Goal: Task Accomplishment & Management: Manage account settings

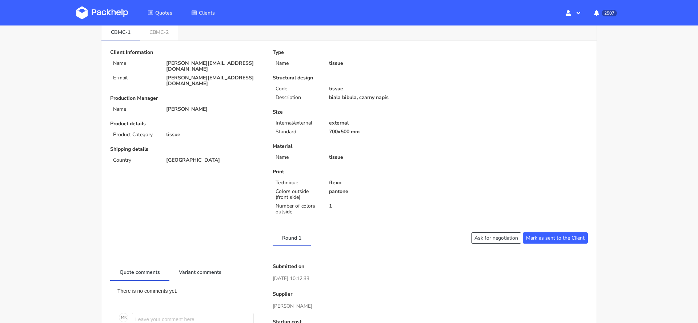
scroll to position [35, 0]
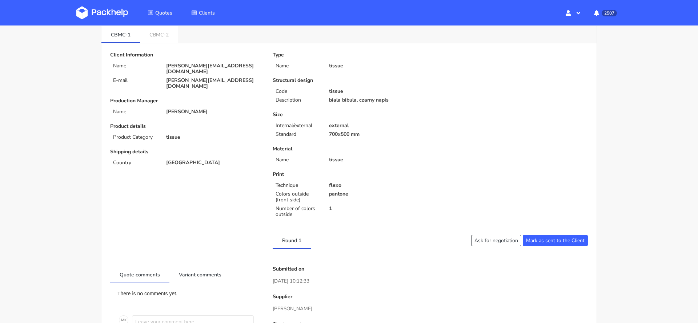
click at [109, 6] on img at bounding box center [102, 12] width 52 height 13
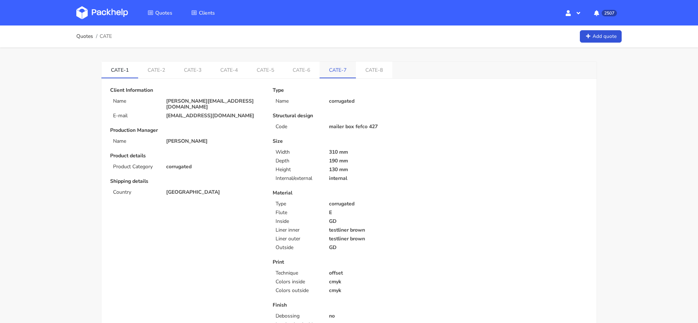
click at [340, 64] on link "CATE-7" at bounding box center [338, 69] width 36 height 16
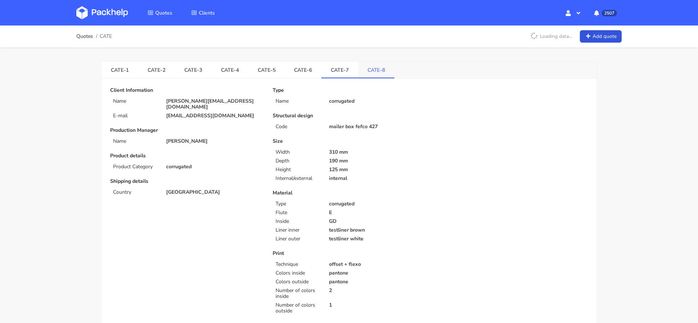
click at [377, 72] on link "CATE-8" at bounding box center [376, 69] width 36 height 16
click at [332, 67] on link "CATE-7" at bounding box center [340, 69] width 37 height 16
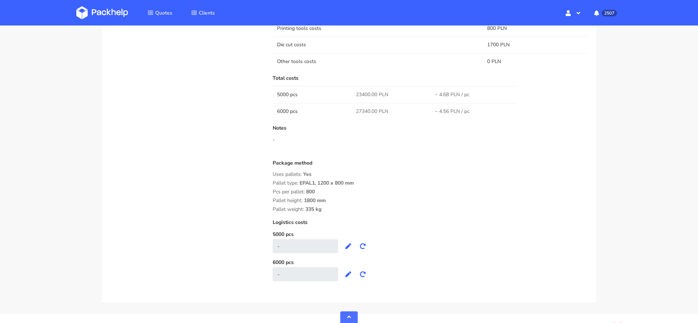
scroll to position [641, 0]
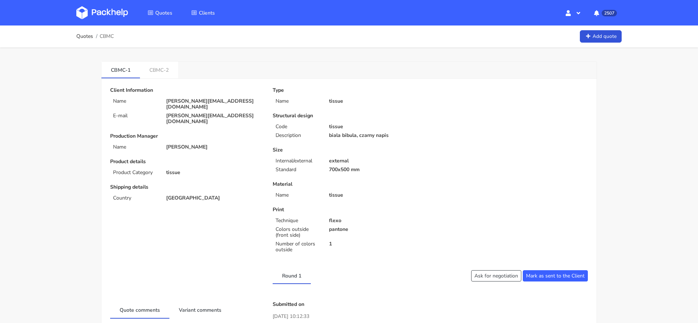
click at [108, 34] on span "CBMC" at bounding box center [107, 36] width 14 height 6
copy span "CBMC"
click at [106, 25] on div "Quotes CBMC Add quote" at bounding box center [349, 36] width 582 height 22
click at [99, 5] on link at bounding box center [107, 12] width 63 height 21
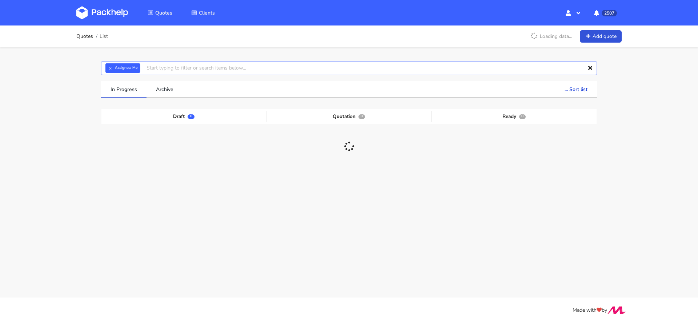
click at [214, 69] on input "text" at bounding box center [349, 68] width 496 height 14
paste input "CBMC"
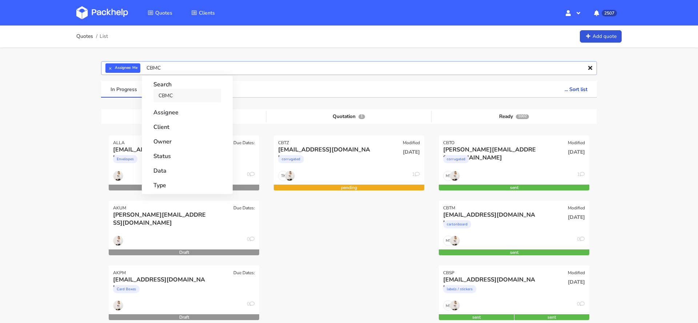
type input "CBMC"
click at [210, 92] on link "CBMC" at bounding box center [187, 95] width 68 height 13
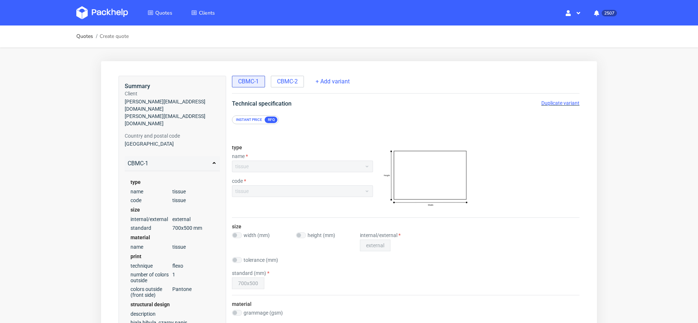
click at [559, 103] on span "Duplicate variant" at bounding box center [561, 103] width 38 height 6
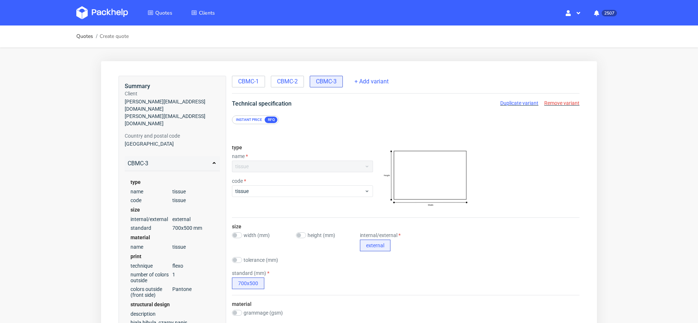
scroll to position [498, 0]
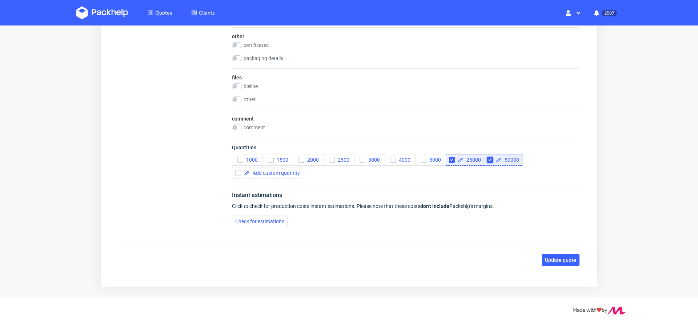
click at [491, 157] on input "checkbox" at bounding box center [490, 160] width 6 height 6
checkbox input "false"
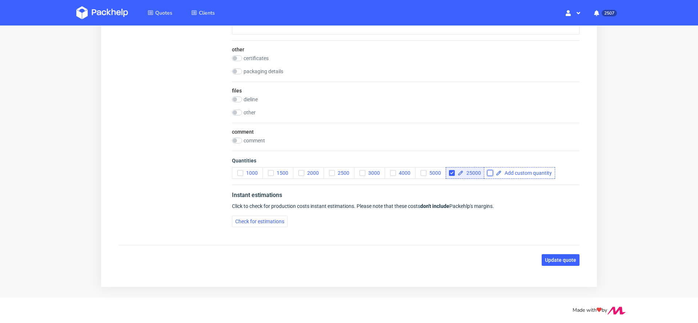
scroll to position [0, 0]
click at [514, 170] on span at bounding box center [527, 172] width 50 height 5
checkbox input "true"
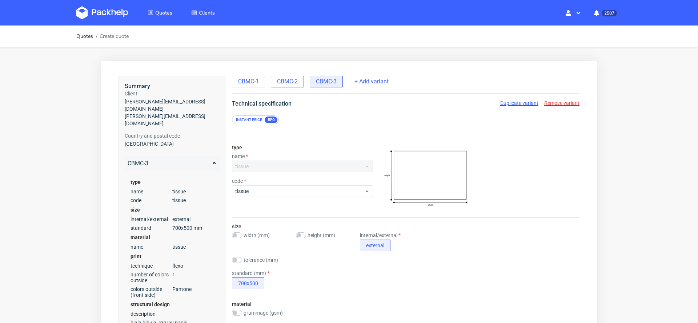
click at [284, 83] on span "CBMC-2" at bounding box center [287, 81] width 21 height 8
click at [547, 101] on span "Duplicate variant" at bounding box center [561, 103] width 38 height 6
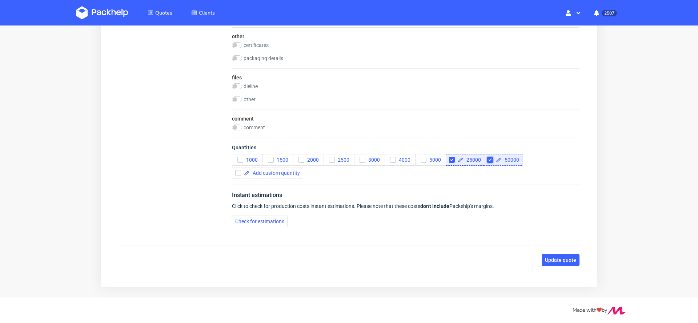
click at [491, 157] on input "checkbox" at bounding box center [490, 160] width 6 height 6
checkbox input "false"
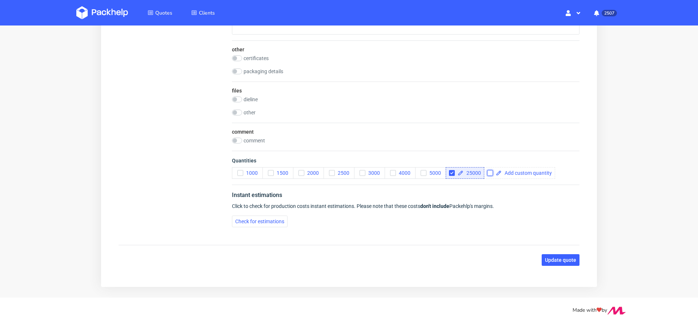
scroll to position [0, 0]
click at [503, 171] on span at bounding box center [527, 172] width 50 height 5
checkbox input "true"
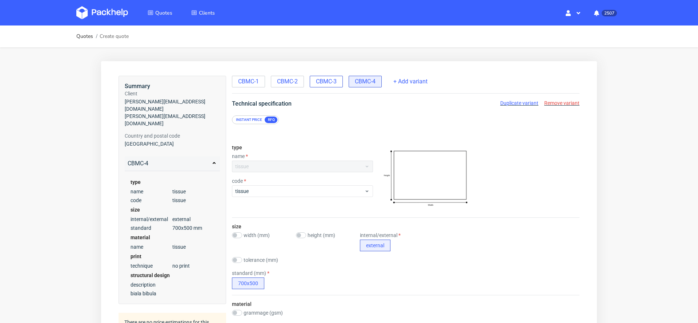
click at [335, 82] on span "CBMC-3" at bounding box center [326, 81] width 21 height 8
click at [517, 101] on span "Duplicate variant" at bounding box center [520, 103] width 38 height 6
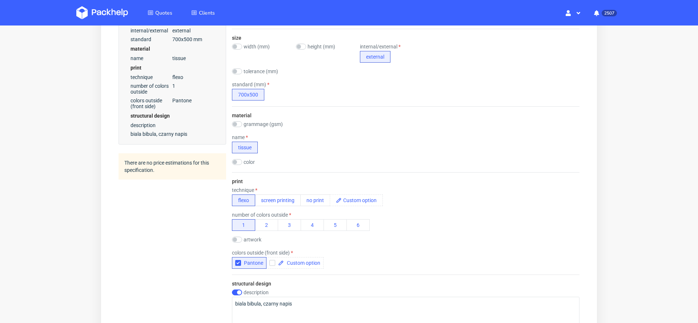
click at [290, 112] on div "material grammage (gsm) 20 38 name tissue color white" at bounding box center [406, 139] width 348 height 66
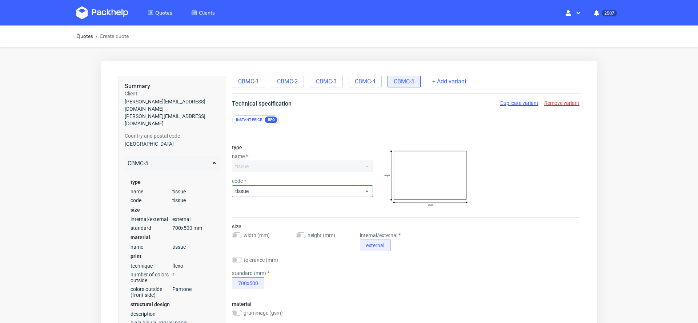
click at [286, 198] on div "type name tissue code tissue" at bounding box center [302, 178] width 141 height 79
click at [279, 192] on span "tissue" at bounding box center [299, 190] width 129 height 7
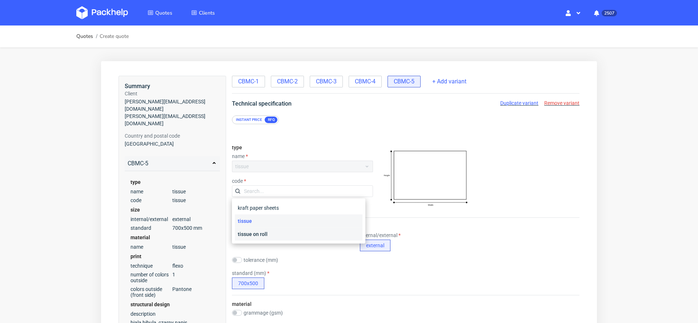
click at [282, 232] on div "tissue on roll" at bounding box center [299, 233] width 128 height 13
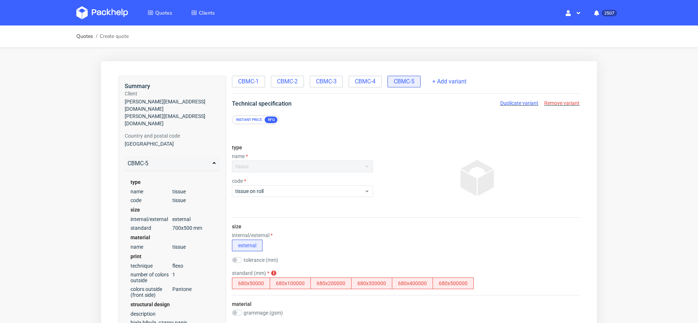
scroll to position [2, 0]
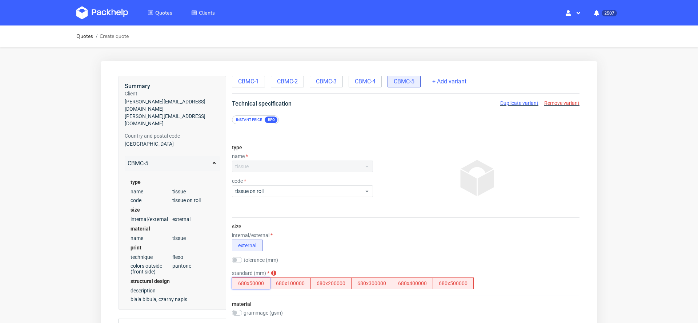
click at [258, 281] on button "680x50000" at bounding box center [251, 283] width 38 height 12
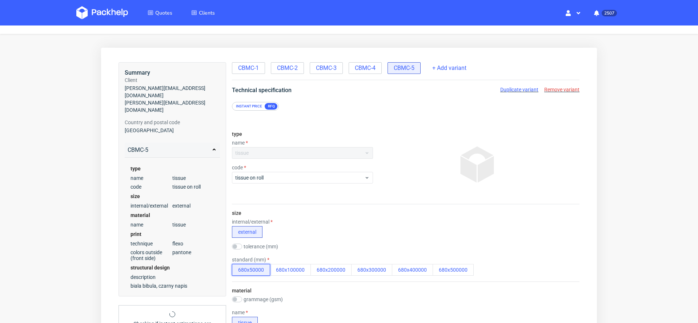
scroll to position [16, 0]
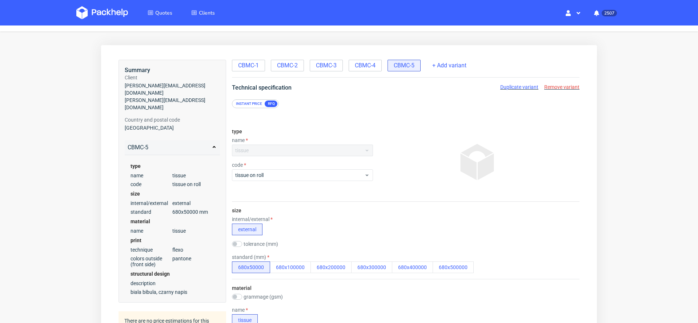
click at [558, 85] on span "Remove variant" at bounding box center [562, 87] width 35 height 6
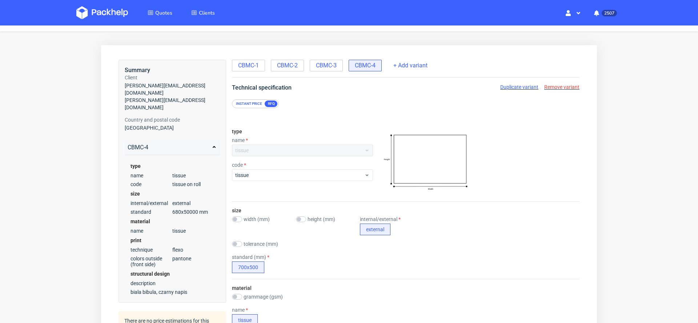
scroll to position [436, 0]
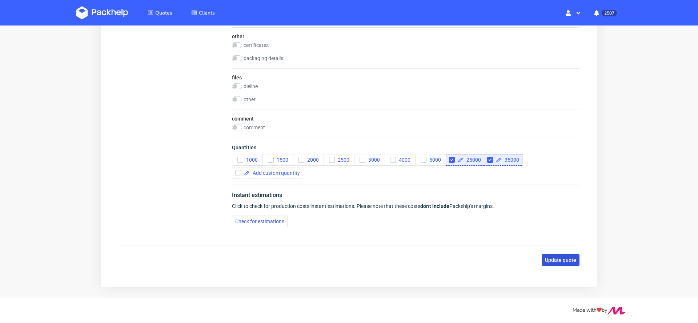
click at [563, 257] on span "Update quote" at bounding box center [560, 259] width 31 height 5
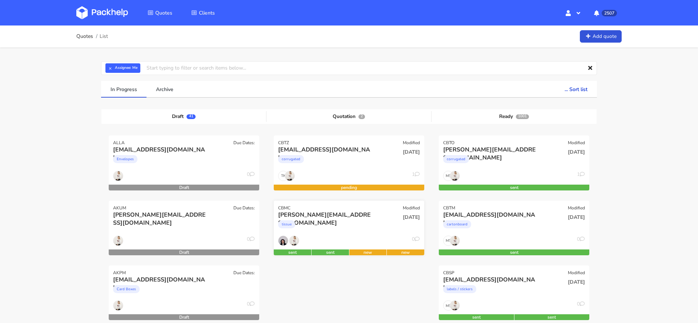
click at [339, 236] on div "0" at bounding box center [349, 242] width 151 height 14
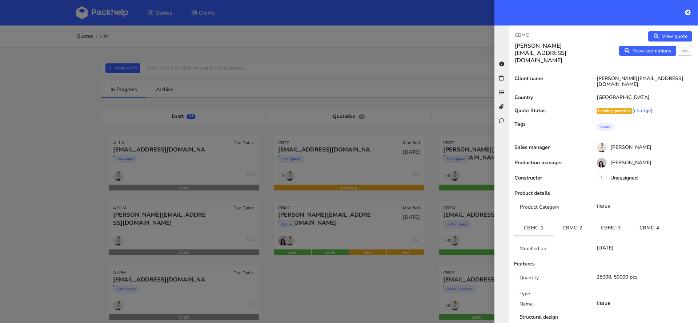
click at [525, 34] on p "CBMC" at bounding box center [556, 35] width 83 height 8
copy p "CBMC"
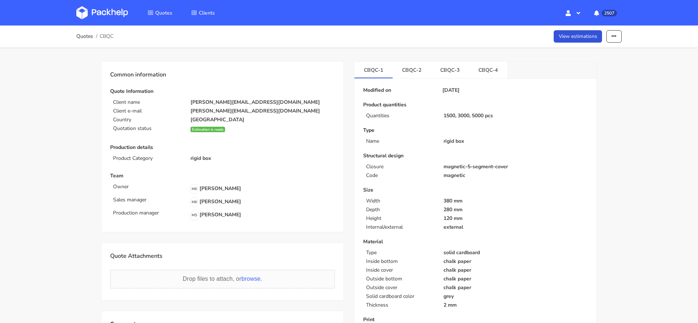
click at [111, 36] on span "CBQC" at bounding box center [107, 36] width 14 height 6
copy span "CBQC"
click at [495, 71] on link "CBQC-4" at bounding box center [488, 69] width 38 height 16
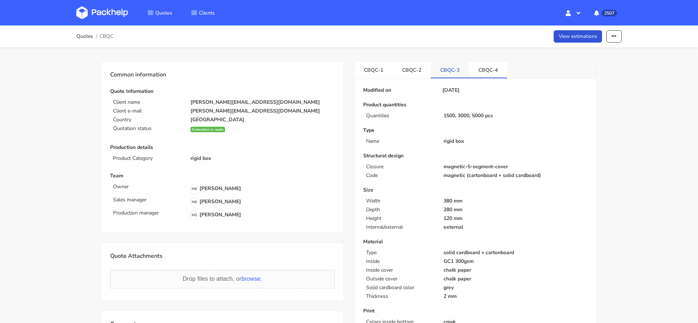
click at [448, 72] on link "CBQC-3" at bounding box center [450, 69] width 38 height 16
